Goal: Transaction & Acquisition: Purchase product/service

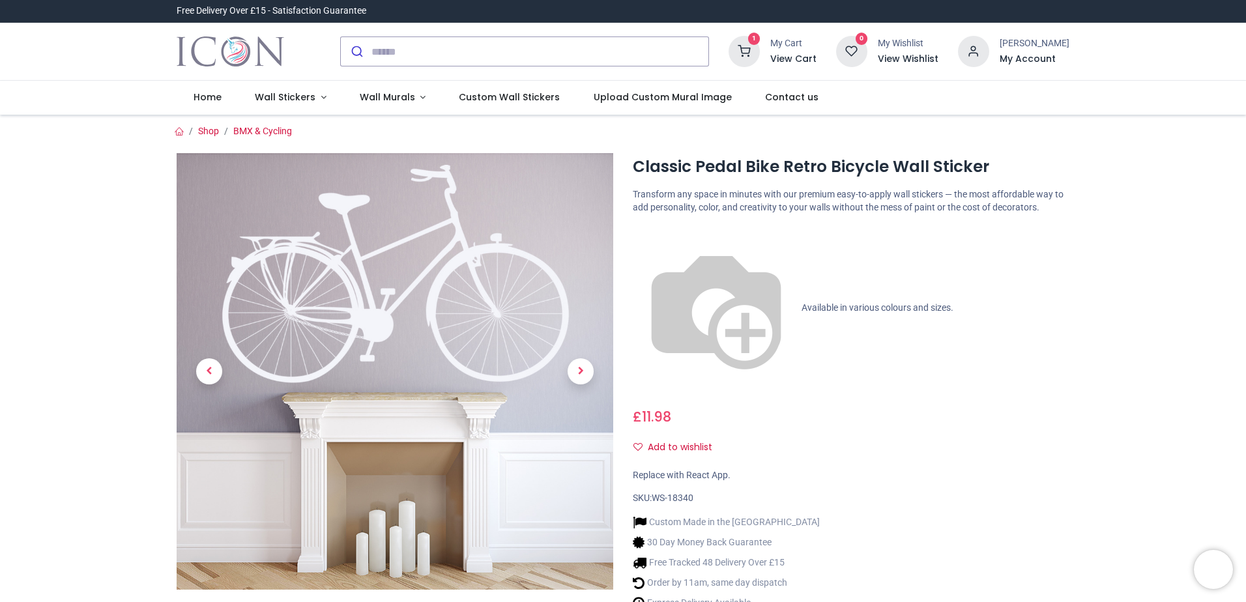
type input "**********"
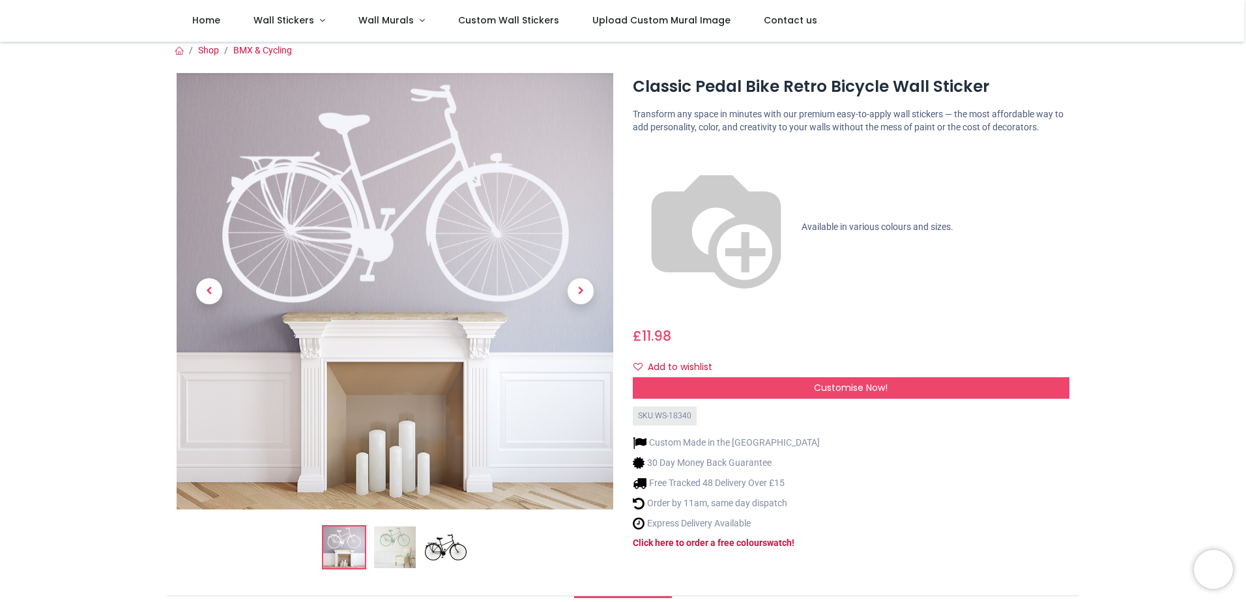
scroll to position [3, 0]
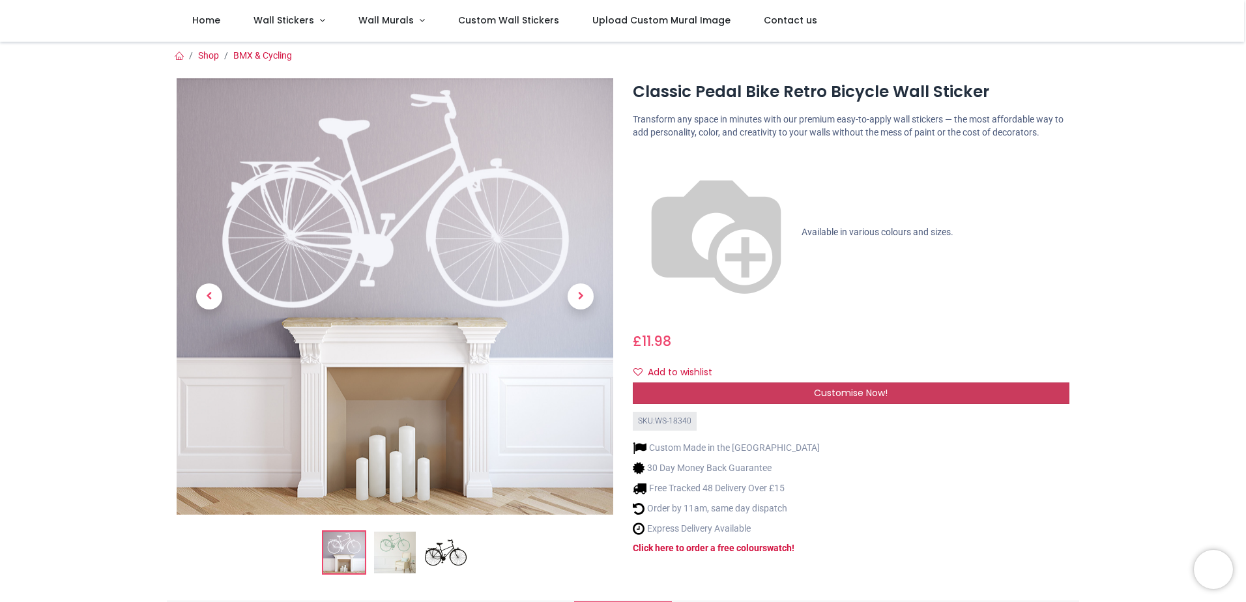
click at [883, 382] on div "Customise Now!" at bounding box center [851, 393] width 436 height 22
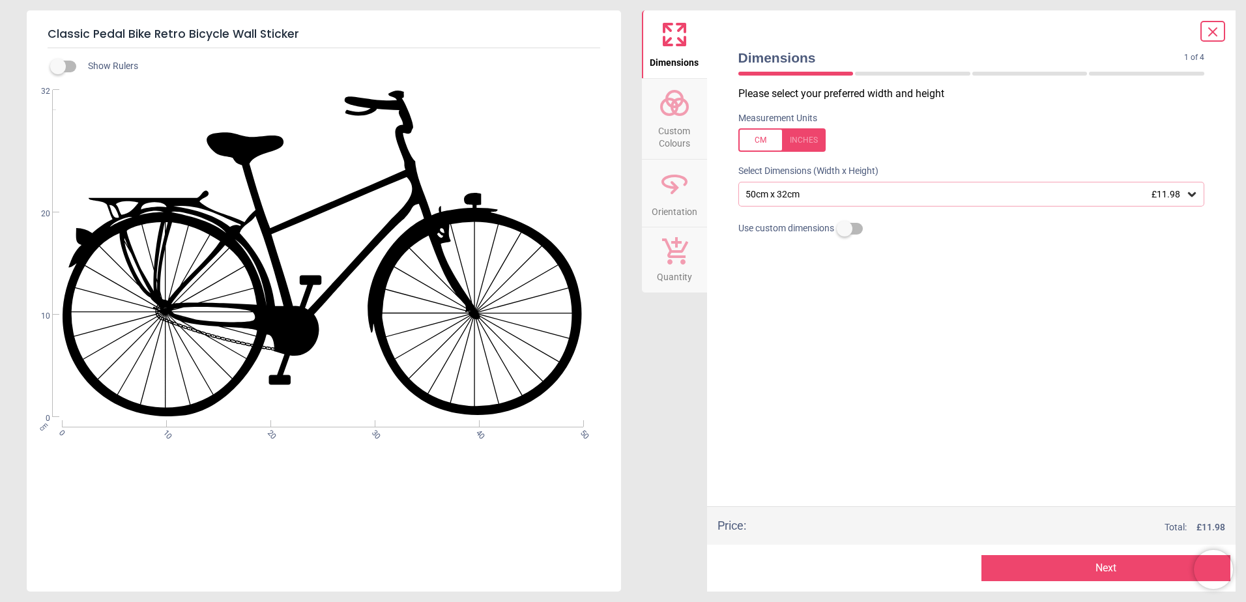
click at [1175, 196] on span "£11.98" at bounding box center [1165, 194] width 29 height 10
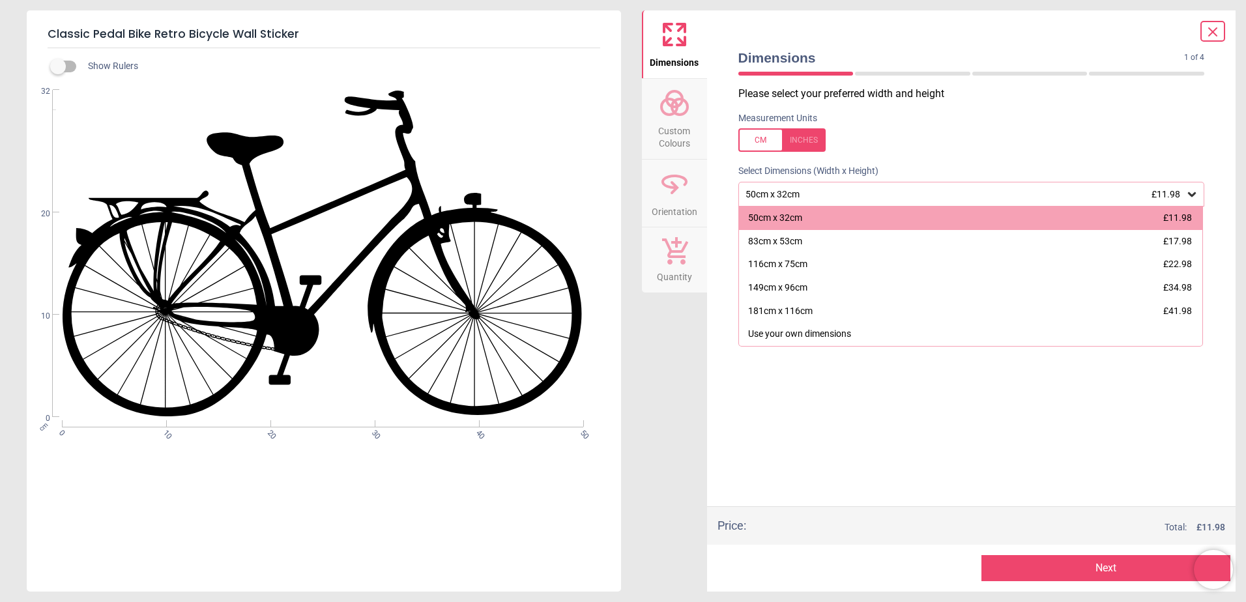
click at [1175, 196] on span "£11.98" at bounding box center [1165, 194] width 29 height 10
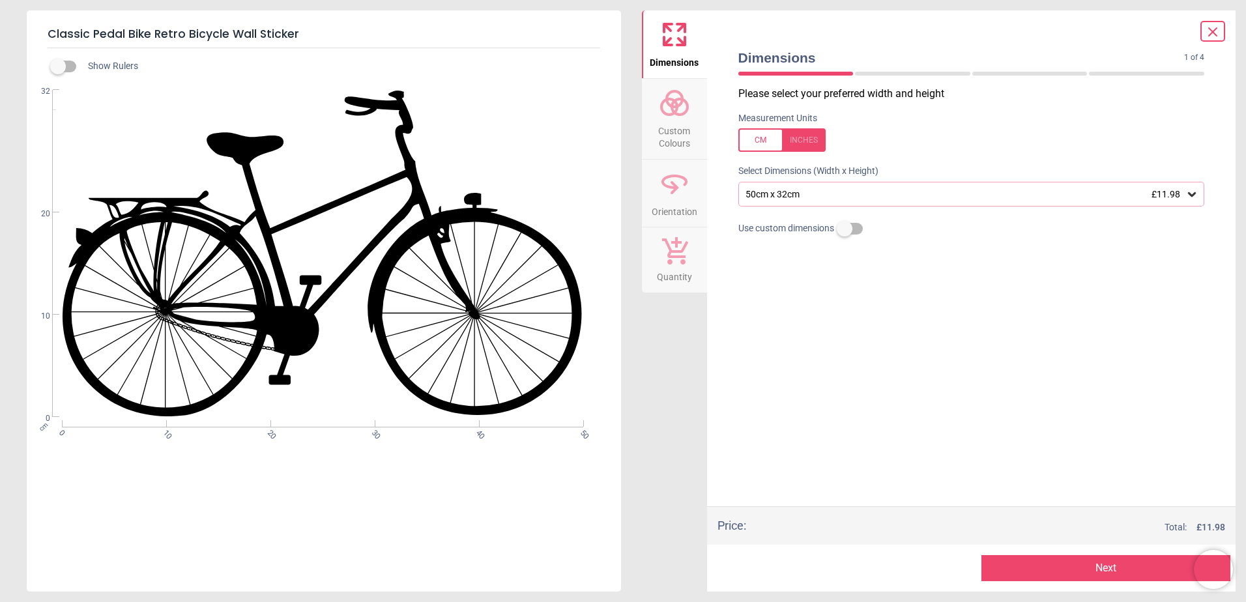
click at [1175, 196] on span "£11.98" at bounding box center [1165, 194] width 29 height 10
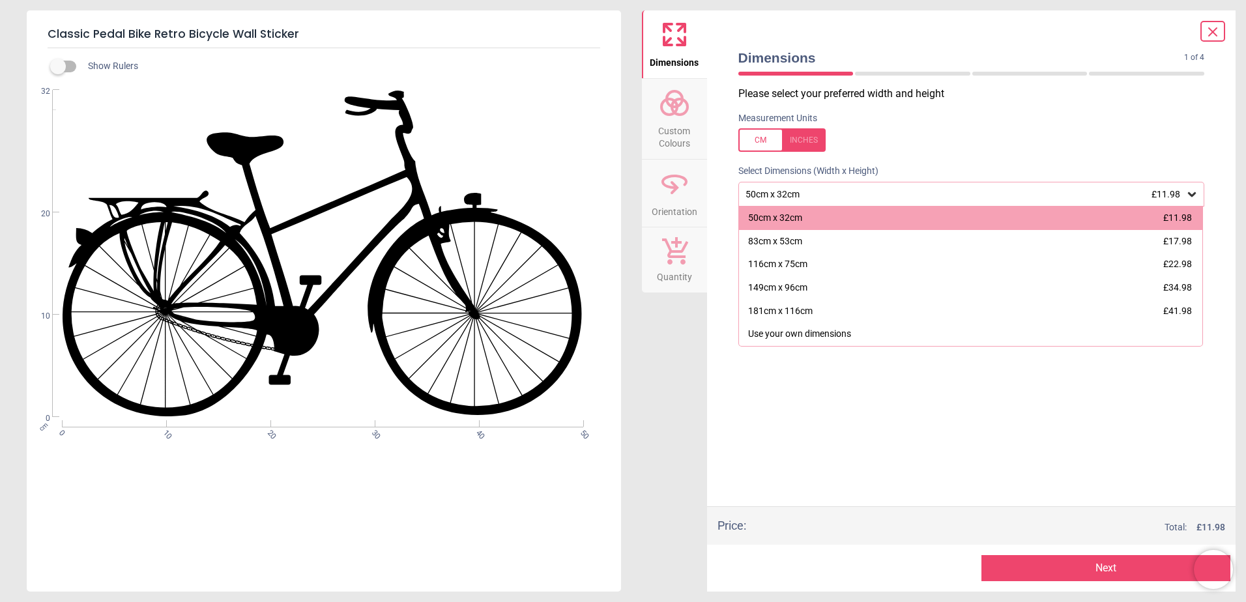
click at [1175, 196] on span "£11.98" at bounding box center [1165, 194] width 29 height 10
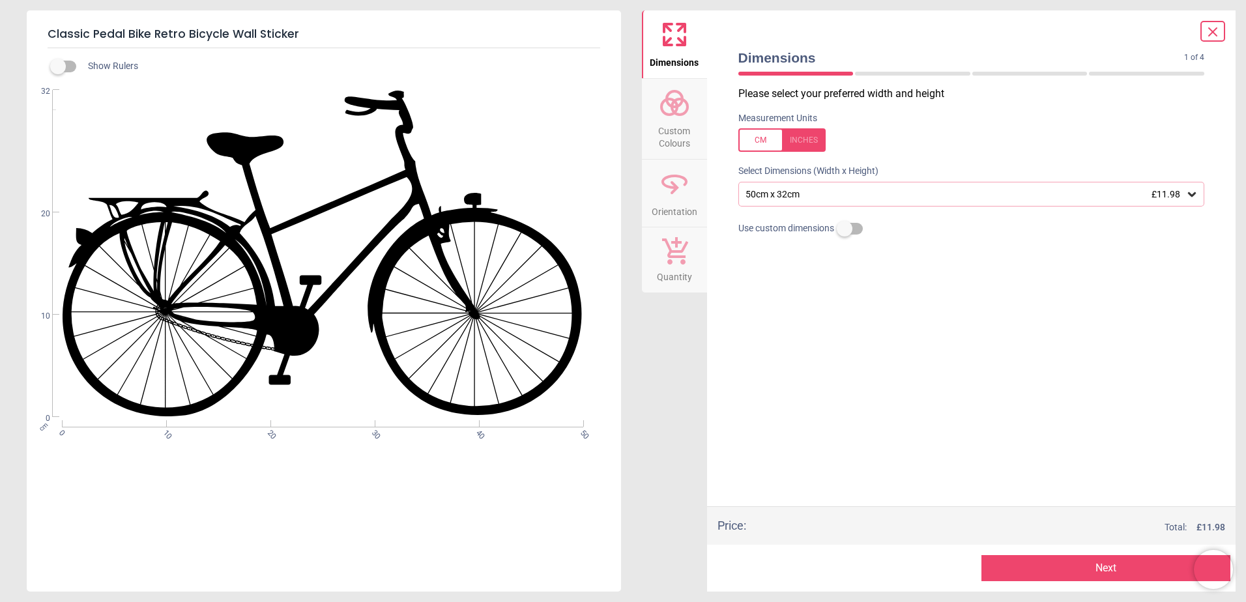
click at [858, 195] on div "50cm x 32cm £11.98" at bounding box center [965, 194] width 442 height 11
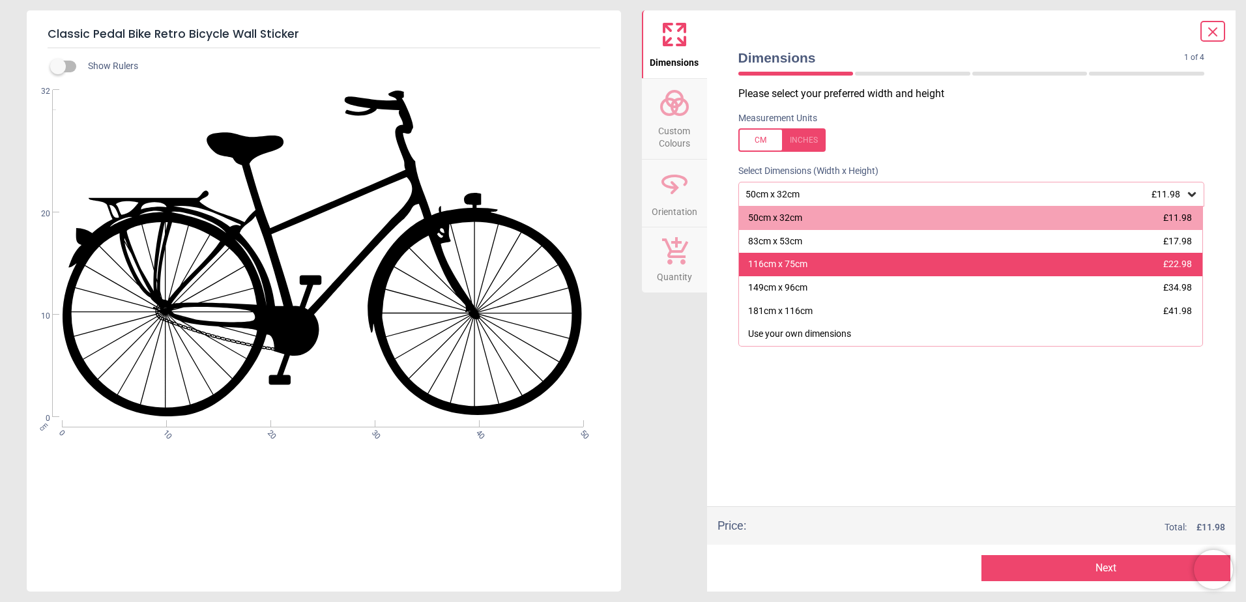
click at [859, 261] on div "116cm x 75cm £22.98" at bounding box center [971, 264] width 464 height 23
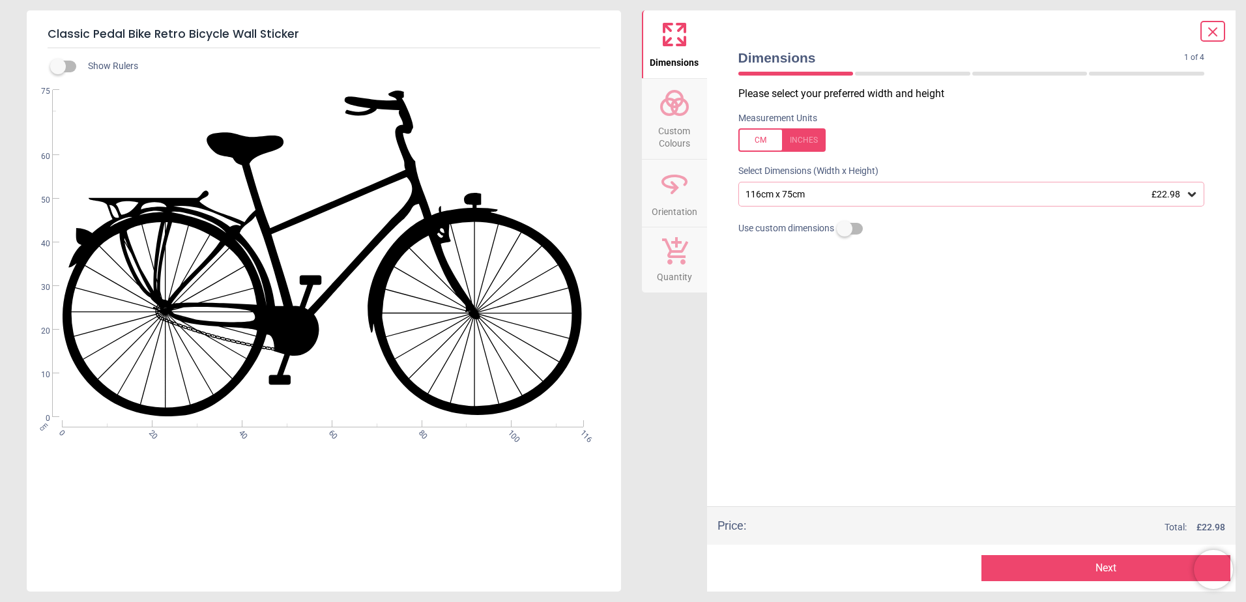
click at [916, 196] on div "116cm x 75cm £22.98" at bounding box center [965, 194] width 442 height 11
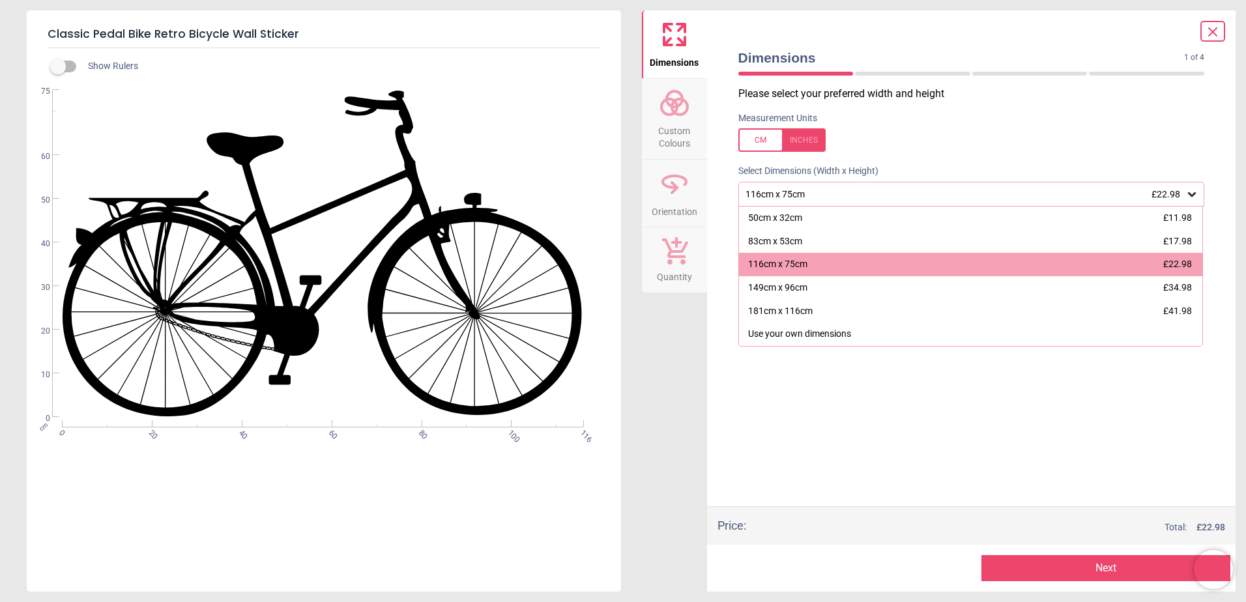
click at [916, 196] on div "116cm x 75cm £22.98" at bounding box center [965, 194] width 442 height 11
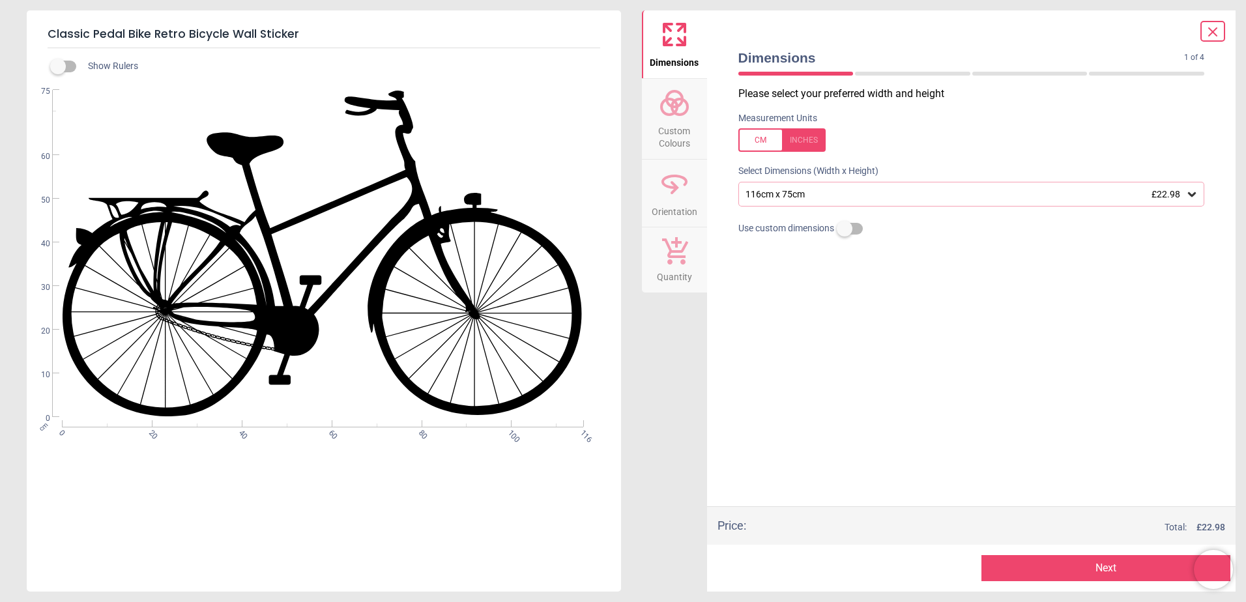
click at [1019, 369] on div "Please select your preferred width and height Measurement Units Select Dimensio…" at bounding box center [971, 297] width 487 height 420
click at [1061, 571] on button "Next" at bounding box center [1105, 568] width 249 height 26
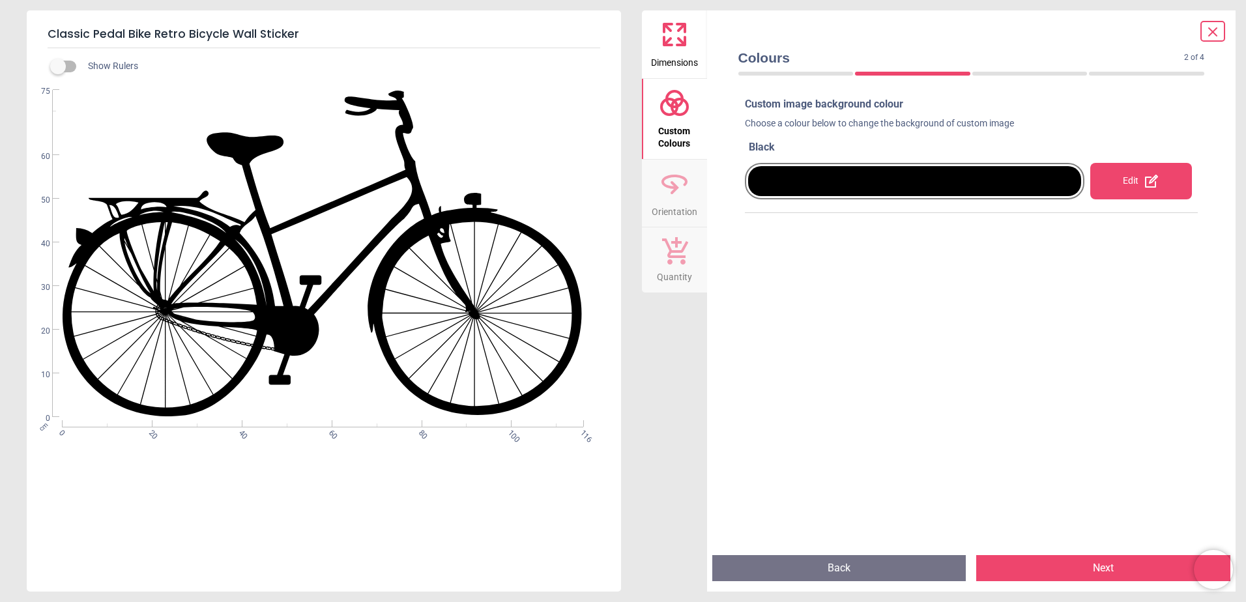
click at [1109, 190] on div "Edit" at bounding box center [1141, 181] width 102 height 36
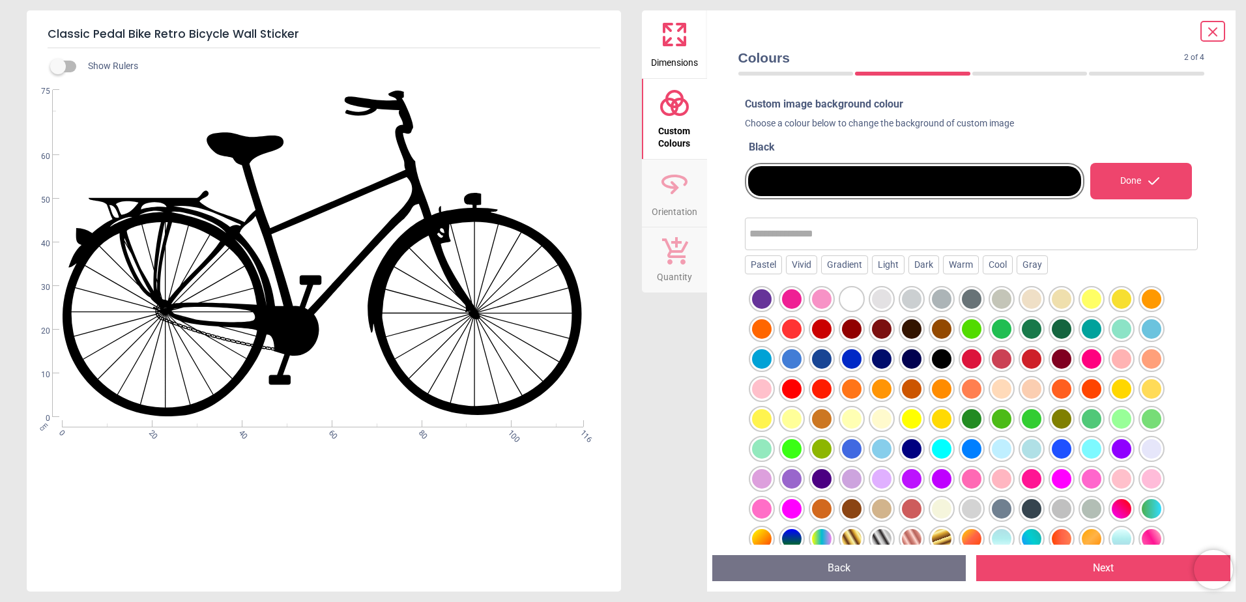
click at [1093, 296] on div at bounding box center [1091, 299] width 20 height 20
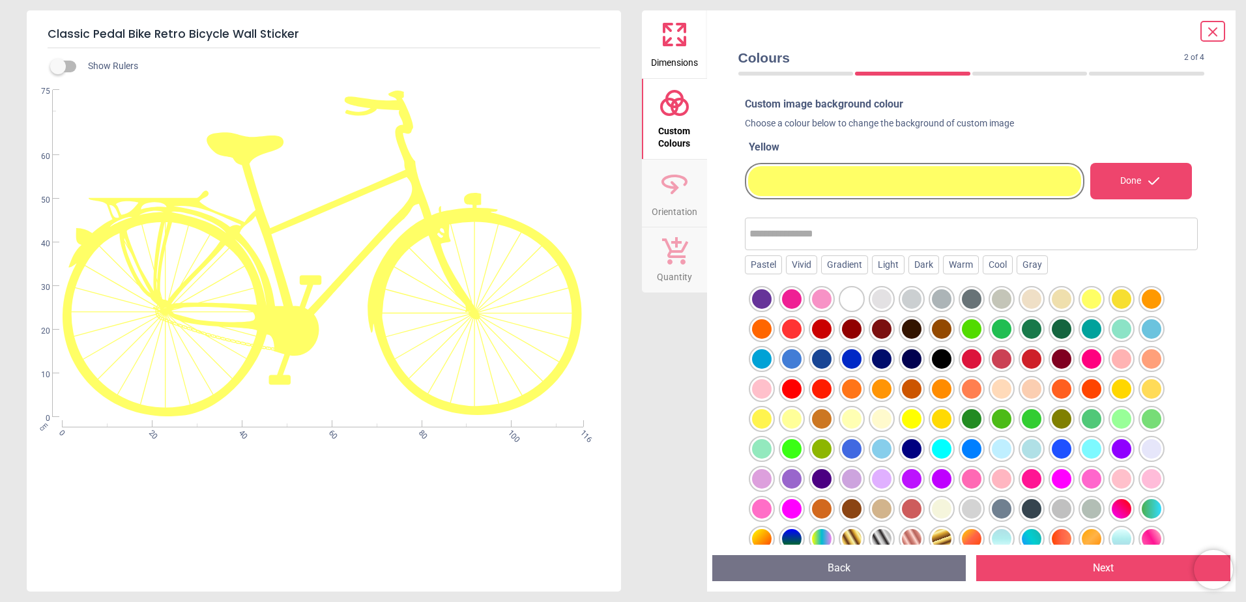
click at [761, 419] on div at bounding box center [762, 419] width 20 height 20
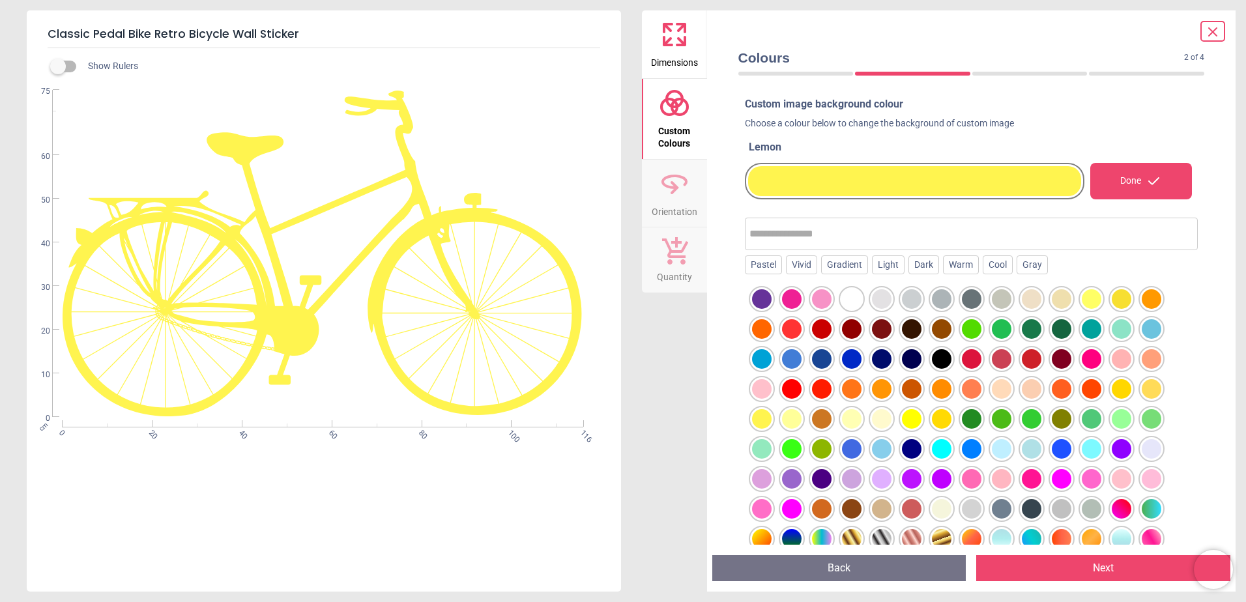
click at [1033, 567] on button "Next" at bounding box center [1103, 568] width 254 height 26
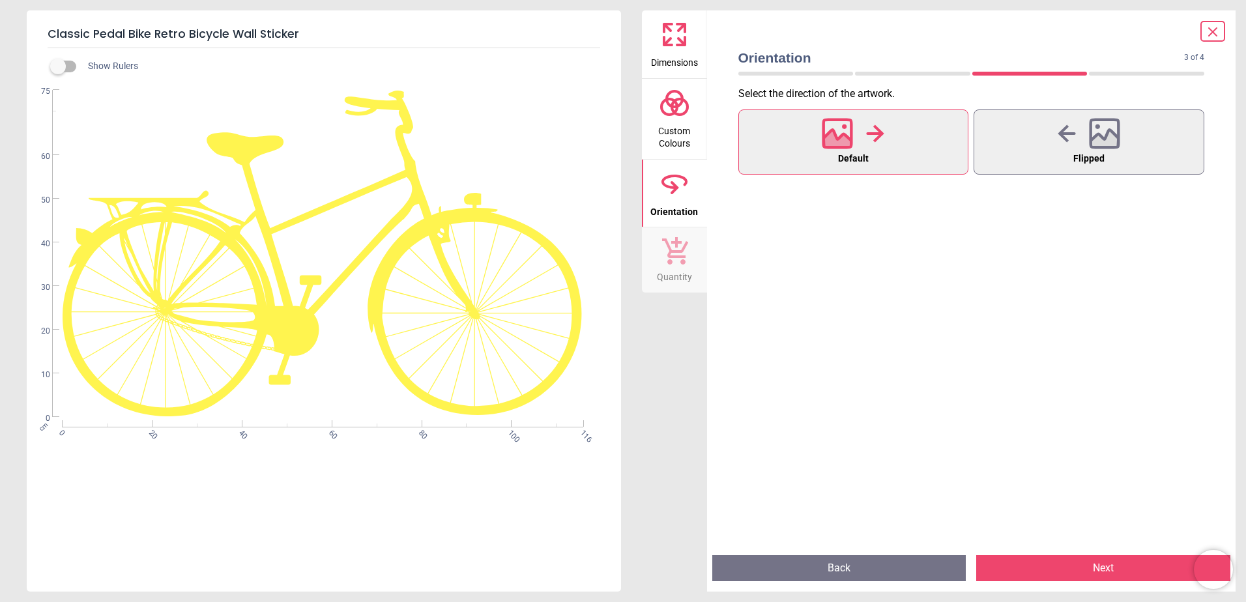
click at [1033, 567] on button "Next" at bounding box center [1103, 568] width 254 height 26
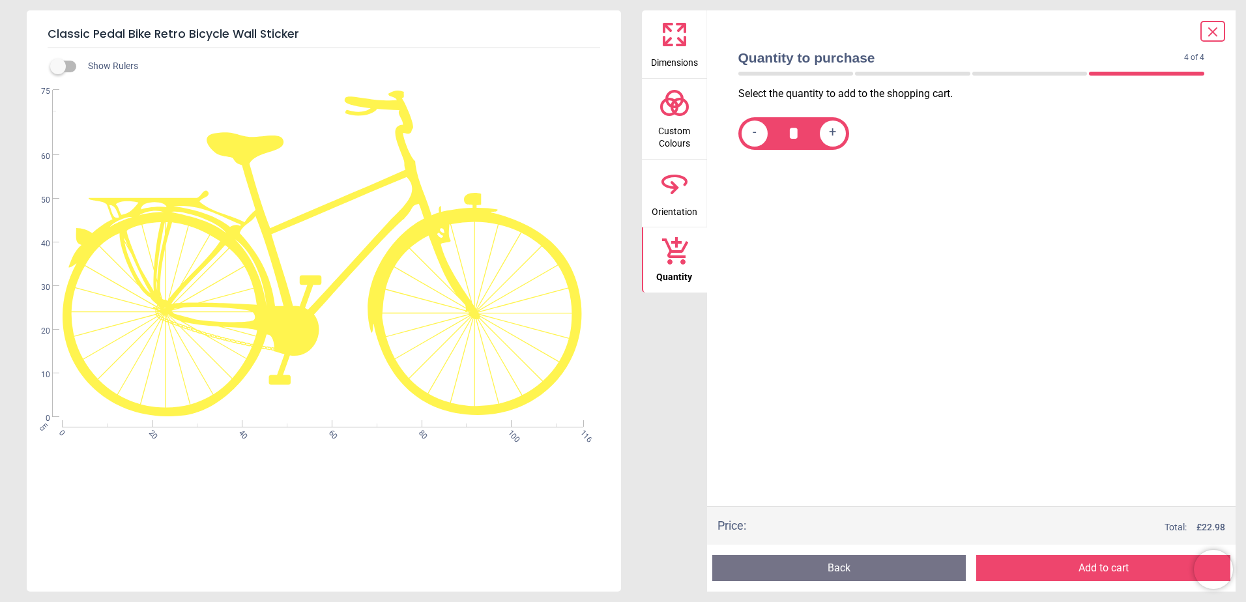
click at [1033, 567] on button "Add to cart" at bounding box center [1103, 568] width 254 height 26
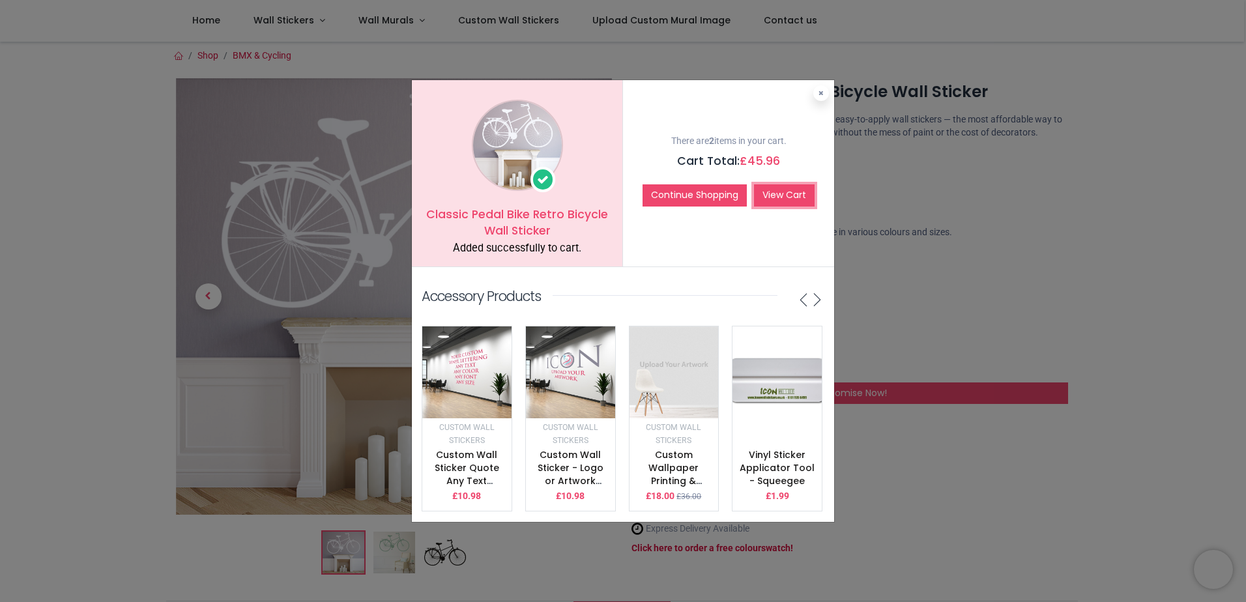
click at [759, 193] on link "View Cart" at bounding box center [784, 195] width 61 height 22
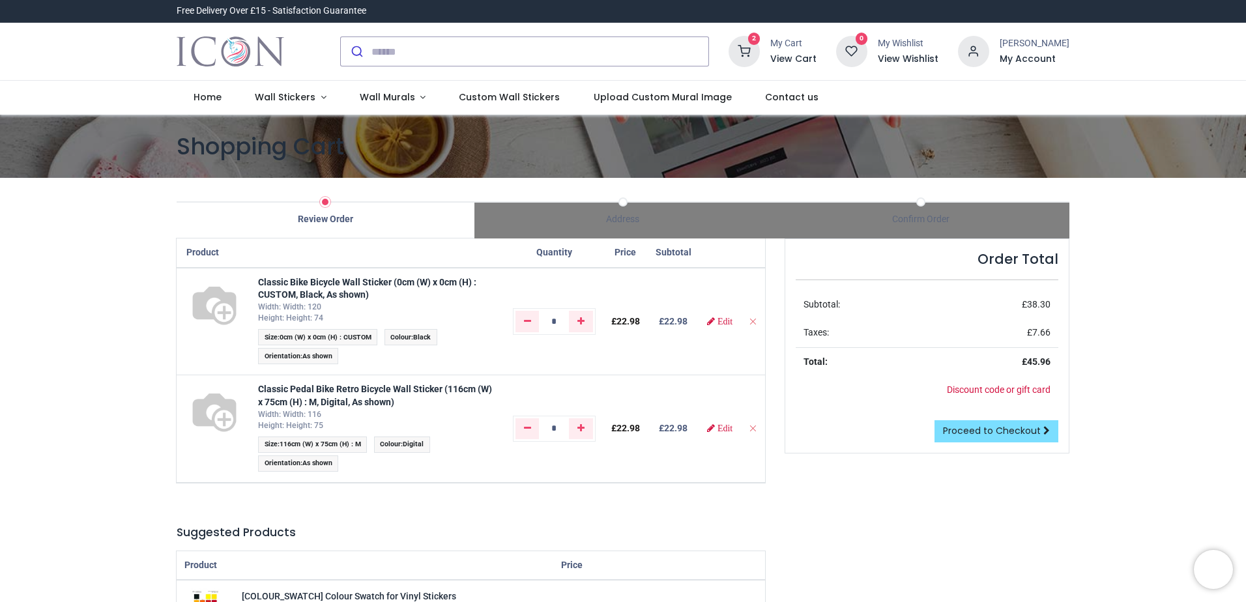
type input "**********"
click at [752, 324] on icon "Remove from cart" at bounding box center [752, 321] width 9 height 9
type input "*"
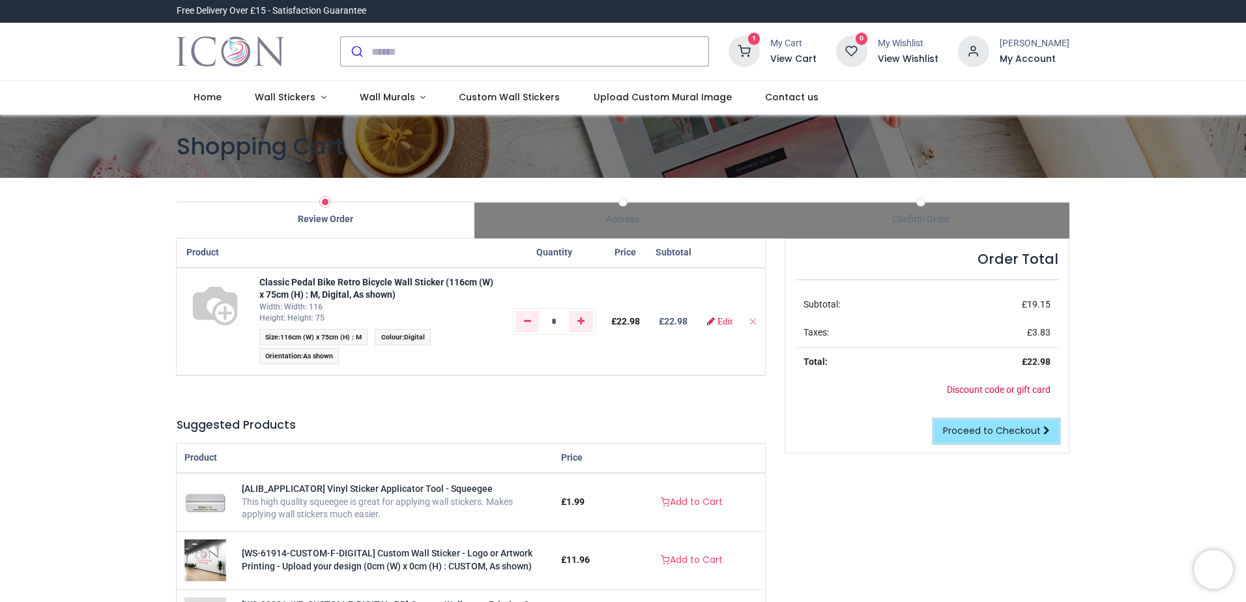
click at [950, 431] on span "Proceed to Checkout" at bounding box center [992, 430] width 98 height 13
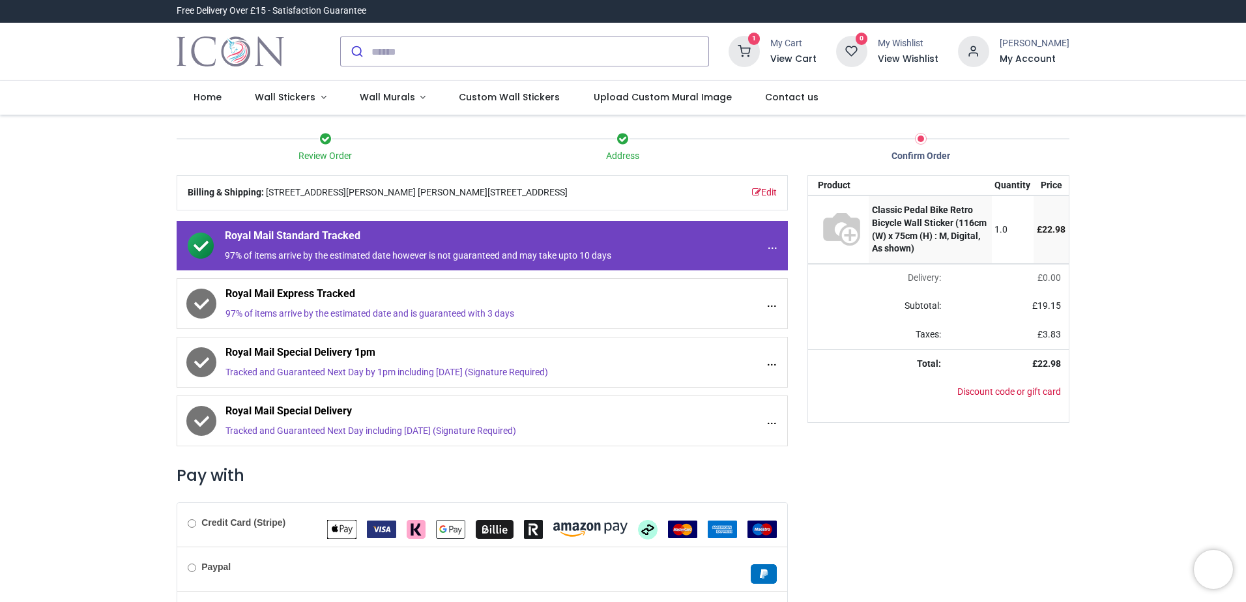
click at [190, 278] on div "Royal Mail Express Tracked 97% of items arrive by the estimated date and is gua…" at bounding box center [482, 303] width 611 height 51
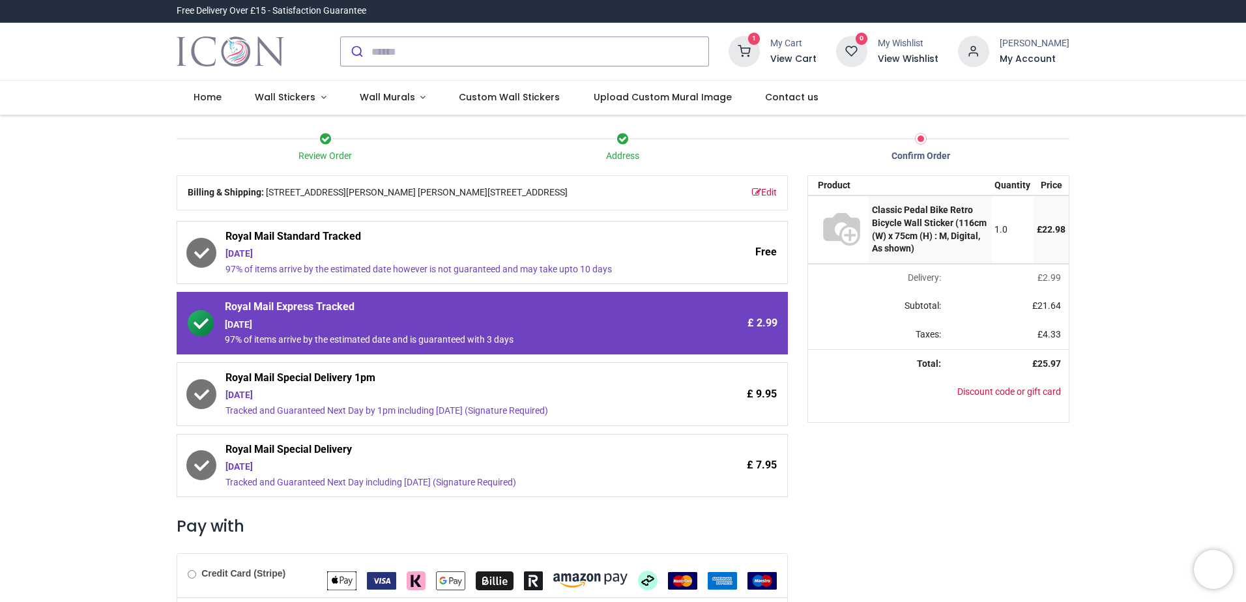
click at [63, 380] on div "Review Order Address Confirm Order Your order: £ 25.97" at bounding box center [623, 428] width 1246 height 627
click at [399, 243] on span "Royal Mail Standard Tracked" at bounding box center [445, 238] width 441 height 18
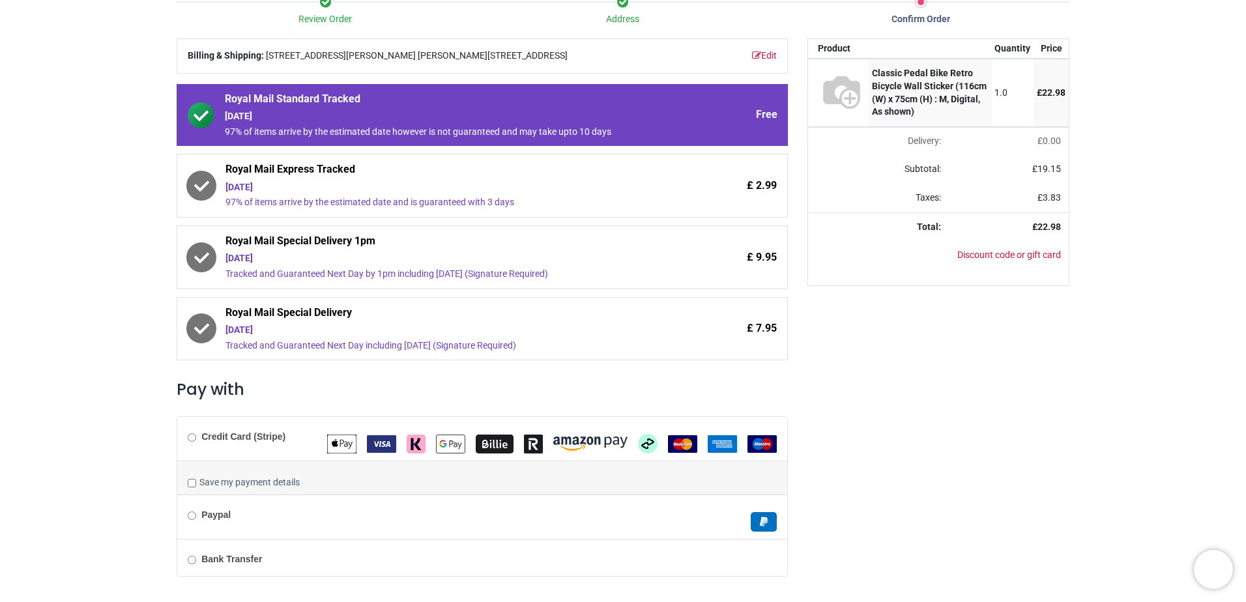
scroll to position [173, 0]
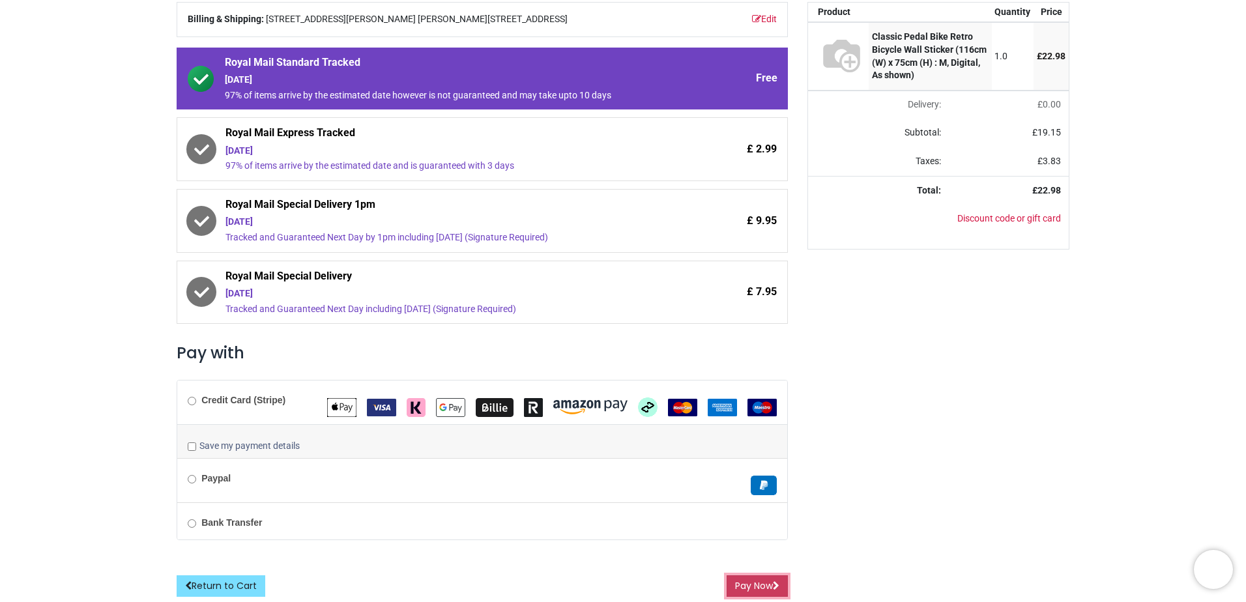
click at [770, 584] on button "Pay Now" at bounding box center [756, 586] width 61 height 22
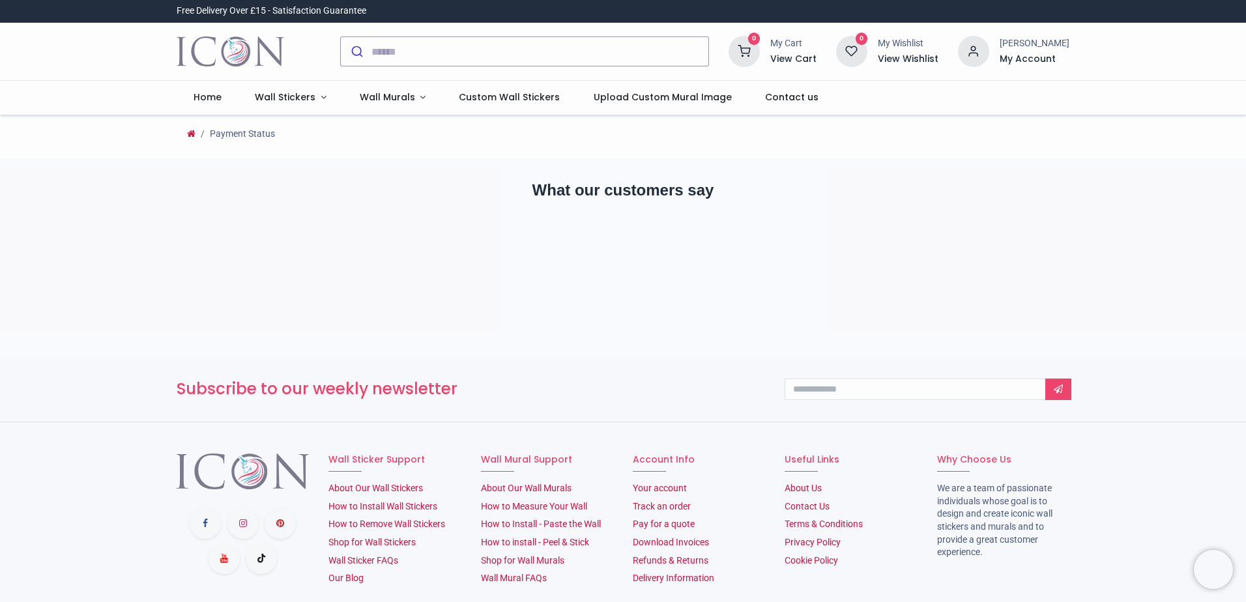
type input "**********"
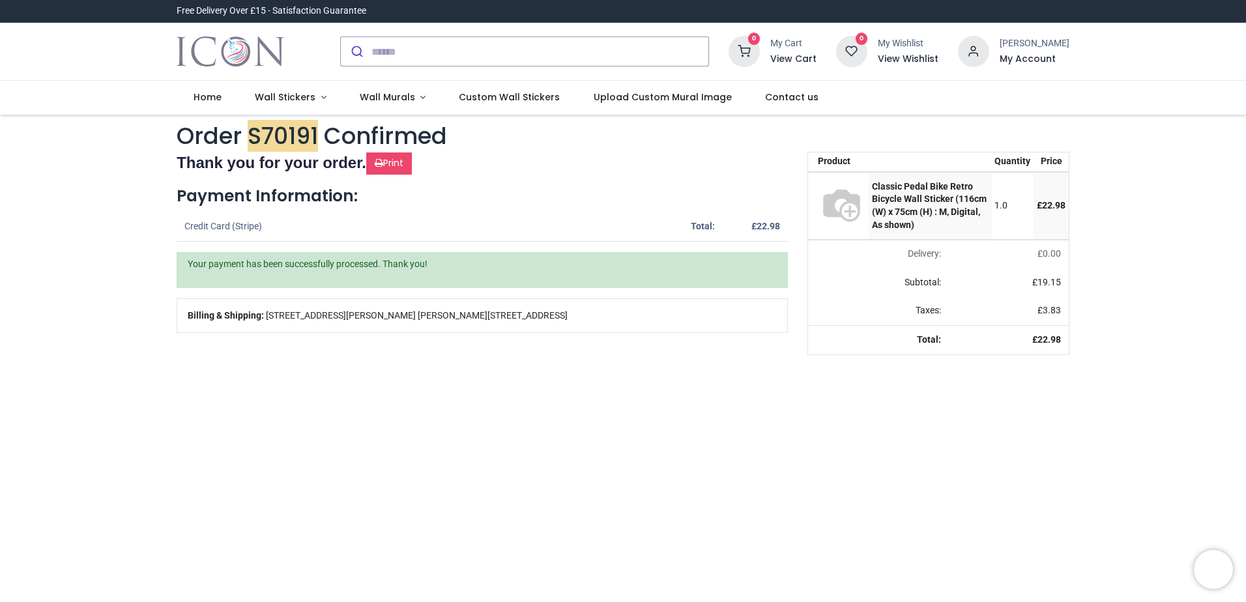
type input "**********"
